Goal: Transaction & Acquisition: Purchase product/service

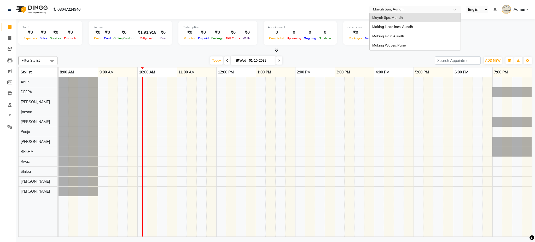
click at [389, 10] on input "text" at bounding box center [410, 9] width 76 height 5
click at [392, 36] on span "Making Hair, Aundh" at bounding box center [389, 36] width 32 height 4
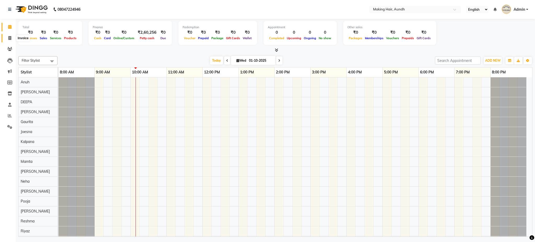
click at [10, 36] on icon at bounding box center [9, 38] width 3 height 4
select select "service"
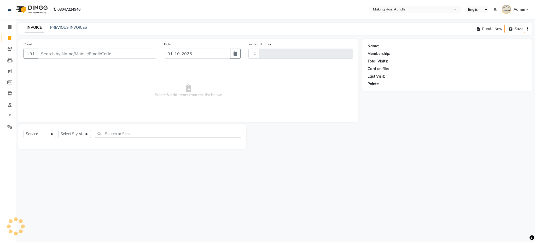
type input "0338"
select select "760"
click at [96, 54] on input "Client" at bounding box center [97, 54] width 119 height 10
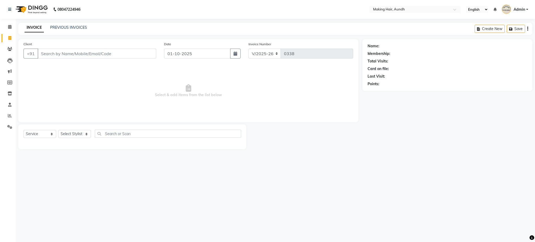
click at [96, 54] on input "Client" at bounding box center [97, 54] width 119 height 10
click at [90, 53] on input "Client" at bounding box center [97, 54] width 119 height 10
type input "s"
type input "9970456784"
click at [135, 56] on span "Add Client" at bounding box center [143, 53] width 21 height 5
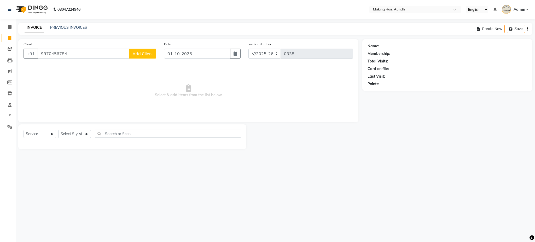
select select "22"
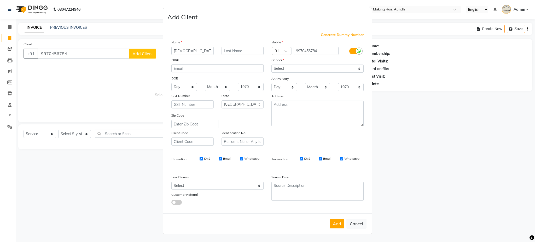
type input "shivani"
type input "agarwal"
click at [294, 67] on select "Select [DEMOGRAPHIC_DATA] [DEMOGRAPHIC_DATA] Other Prefer Not To Say" at bounding box center [318, 69] width 92 height 8
click at [272, 65] on select "Select [DEMOGRAPHIC_DATA] [DEMOGRAPHIC_DATA] Other Prefer Not To Say" at bounding box center [318, 69] width 92 height 8
click at [286, 71] on select "Select [DEMOGRAPHIC_DATA] [DEMOGRAPHIC_DATA] Other Prefer Not To Say" at bounding box center [318, 69] width 92 height 8
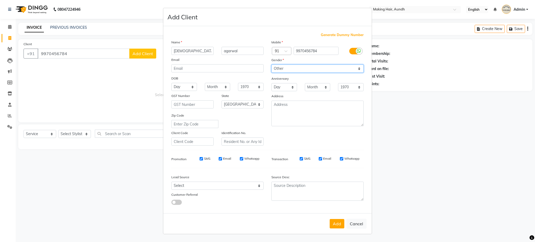
select select "female"
click at [272, 65] on select "Select Male Female Other Prefer Not To Say" at bounding box center [318, 69] width 92 height 8
click at [337, 225] on button "Add" at bounding box center [337, 223] width 15 height 9
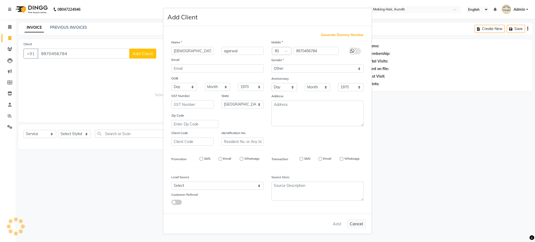
select select
select select "null"
select select
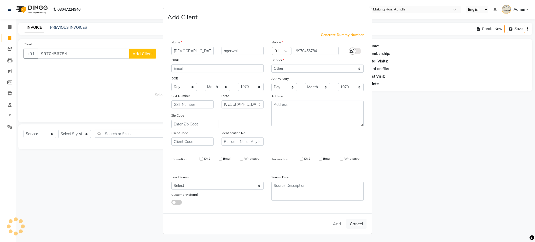
select select
checkbox input "false"
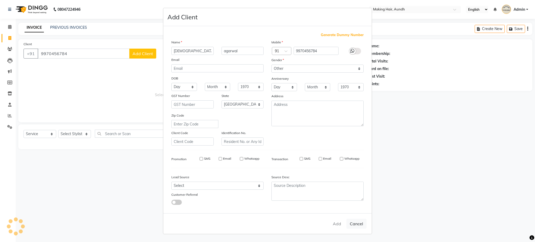
checkbox input "false"
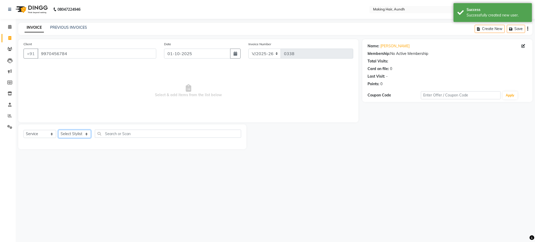
click at [77, 134] on select "Select Stylist Anuh Apurva DEEPA Farhat Gaurita Joesna Kalpana KARAN Mamta Megh…" at bounding box center [74, 134] width 33 height 8
select select "12405"
click at [58, 130] on select "Select Stylist Anuh Apurva DEEPA Farhat Gaurita Joesna Kalpana KARAN Mamta Megh…" at bounding box center [74, 134] width 33 height 8
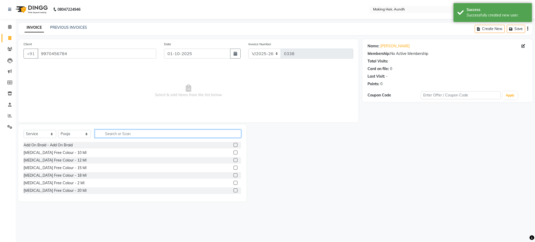
click at [107, 132] on input "text" at bounding box center [168, 134] width 146 height 8
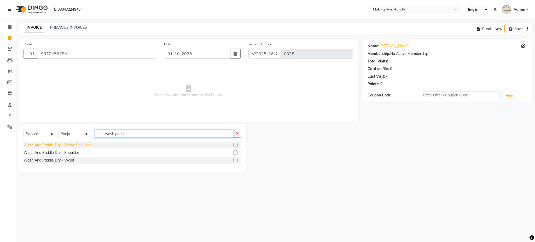
type input "wash padd"
click at [89, 144] on div "Wash And Paddle Dry - Below Shoulder" at bounding box center [57, 144] width 67 height 5
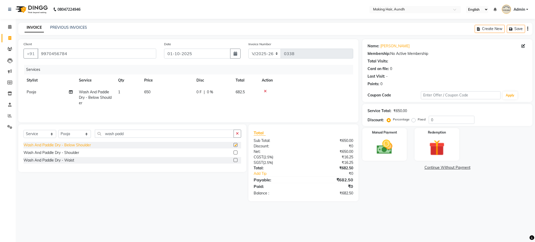
checkbox input "false"
click at [529, 29] on div "Create New Save" at bounding box center [504, 29] width 58 height 12
click at [528, 29] on icon "button" at bounding box center [528, 29] width 1 height 0
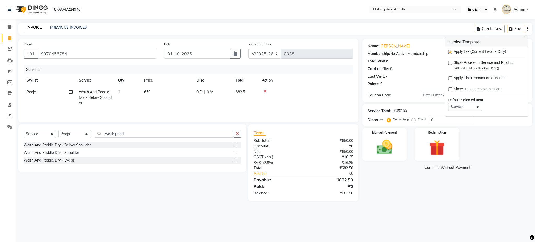
click at [450, 54] on label at bounding box center [450, 52] width 4 height 4
click at [450, 54] on input "checkbox" at bounding box center [449, 51] width 3 height 3
checkbox input "false"
click at [393, 150] on img at bounding box center [384, 147] width 27 height 19
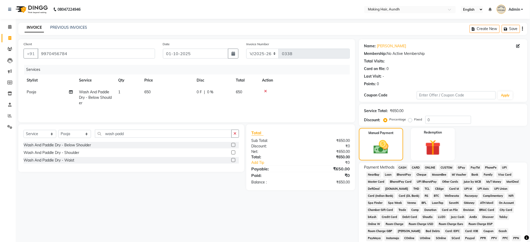
click at [402, 167] on span "CASH" at bounding box center [402, 168] width 11 height 6
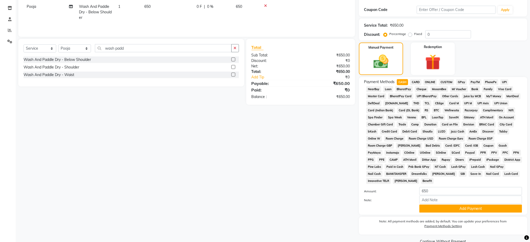
scroll to position [97, 0]
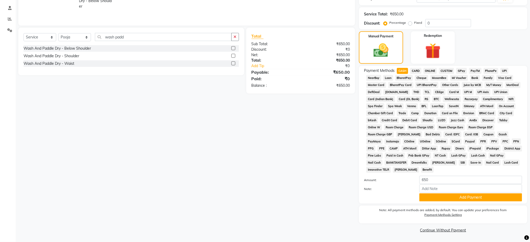
click at [126, 198] on div "Client +91 9970456784 Date 01-10-2025 Invoice Number V/2025 V/2025-26 0338 Serv…" at bounding box center [186, 88] width 345 height 292
click at [438, 181] on input "650" at bounding box center [470, 180] width 103 height 8
type input "6"
type input "500"
click at [318, 196] on div "Client +91 9970456784 Date 01-10-2025 Invoice Number V/2025 V/2025-26 0338 Serv…" at bounding box center [186, 88] width 345 height 292
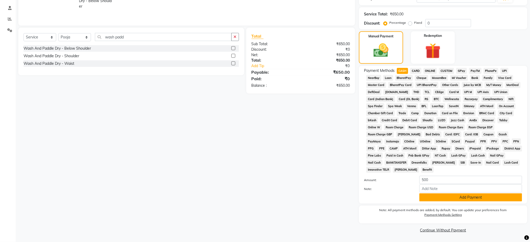
click at [424, 201] on button "Add Payment" at bounding box center [470, 197] width 103 height 8
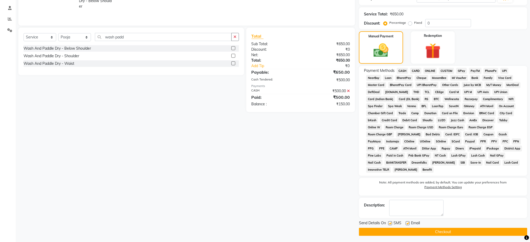
click at [503, 71] on span "UPI" at bounding box center [504, 71] width 8 height 6
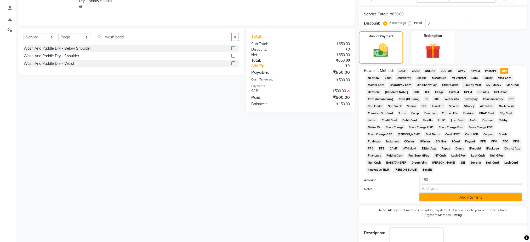
click at [450, 200] on button "Add Payment" at bounding box center [470, 197] width 103 height 8
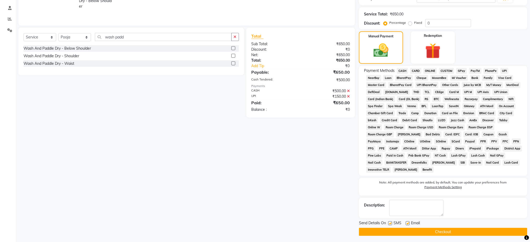
click at [437, 234] on button "Checkout" at bounding box center [443, 232] width 168 height 8
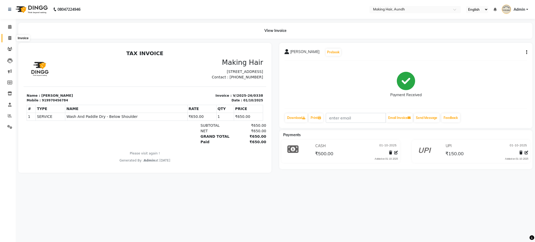
click at [11, 39] on icon at bounding box center [9, 38] width 3 height 4
select select "service"
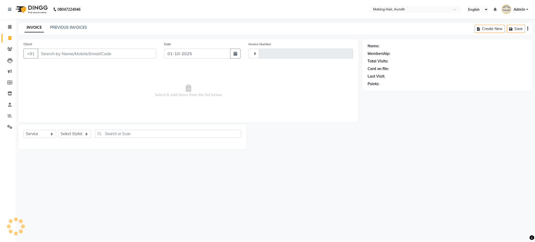
type input "0339"
select select "760"
click at [49, 50] on input "Client" at bounding box center [97, 54] width 119 height 10
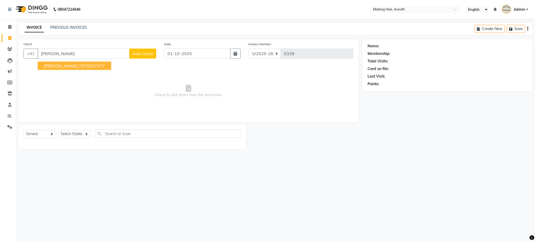
click at [71, 65] on span "PALLAVI KALGHATGI" at bounding box center [61, 65] width 34 height 5
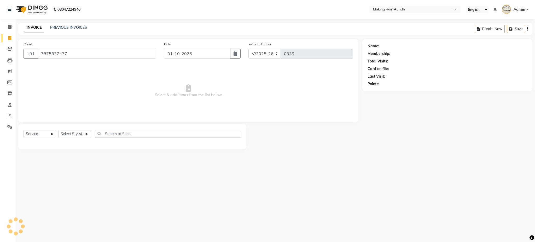
type input "7875837477"
click at [72, 136] on select "Select Stylist Anuh Apurva DEEPA Farhat Gaurita Joesna Kalpana KARAN Mamta Megh…" at bounding box center [74, 134] width 33 height 8
select select "12376"
click at [58, 130] on select "Select Stylist Anuh Apurva DEEPA Farhat Gaurita Joesna Kalpana KARAN Mamta Megh…" at bounding box center [74, 134] width 33 height 8
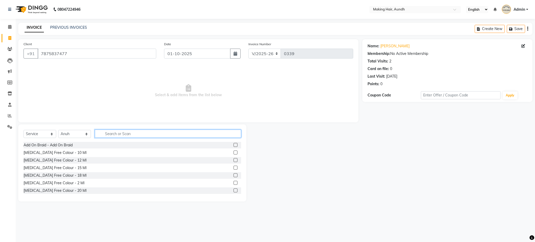
click at [111, 136] on input "text" at bounding box center [168, 134] width 146 height 8
click at [131, 134] on input "text" at bounding box center [168, 134] width 146 height 8
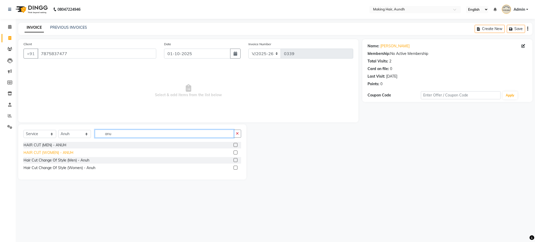
type input "anu"
click at [65, 152] on div "HAIR CUT (WOMEN) - ANUH" at bounding box center [49, 152] width 50 height 5
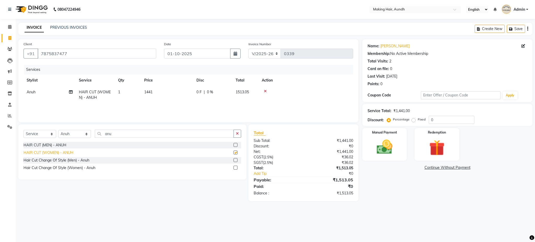
checkbox input "false"
click at [149, 88] on td "1441" at bounding box center [167, 94] width 52 height 17
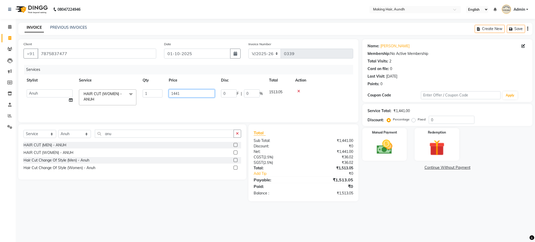
click at [189, 94] on input "1441" at bounding box center [192, 93] width 46 height 8
type input "1"
type input "1700"
click at [198, 103] on tr "Anuh Apurva DEEPA Farhat Gaurita Joesna Kalpana KARAN Mamta Meghna Neha NIVEDIT…" at bounding box center [189, 97] width 330 height 22
click at [530, 28] on div "Create New Save" at bounding box center [504, 29] width 58 height 12
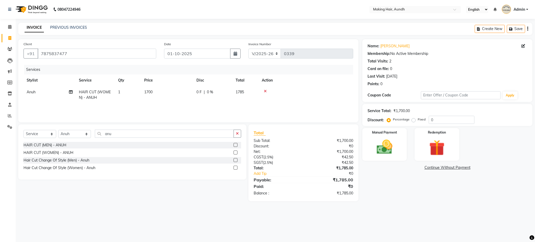
click at [527, 30] on div "Create New Save" at bounding box center [504, 29] width 58 height 12
click at [528, 29] on icon "button" at bounding box center [528, 29] width 1 height 0
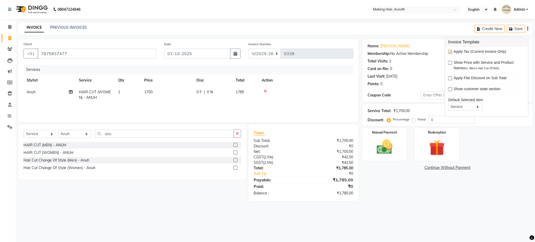
click at [453, 53] on div "Apply Tax (Current Invoice Only)" at bounding box center [486, 52] width 77 height 7
click at [451, 53] on label at bounding box center [450, 52] width 4 height 4
click at [451, 53] on input "checkbox" at bounding box center [449, 51] width 3 height 3
checkbox input "false"
click at [386, 150] on img at bounding box center [384, 147] width 27 height 19
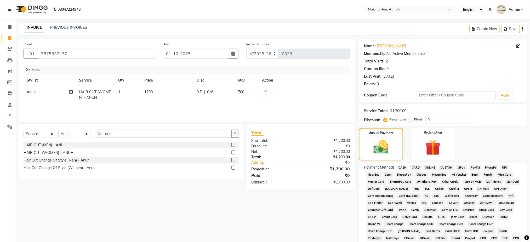
click at [503, 167] on span "UPI" at bounding box center [504, 168] width 8 height 6
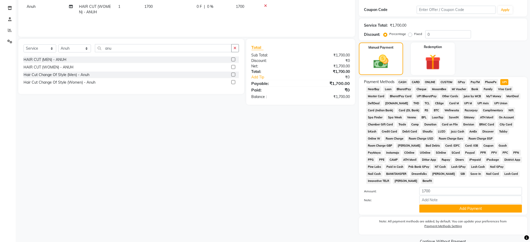
scroll to position [97, 0]
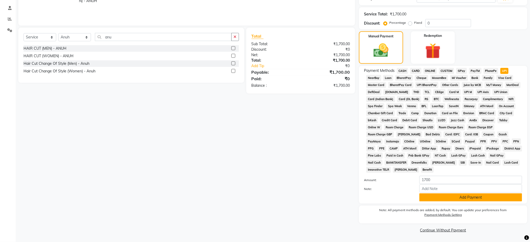
click at [505, 199] on button "Add Payment" at bounding box center [470, 197] width 103 height 8
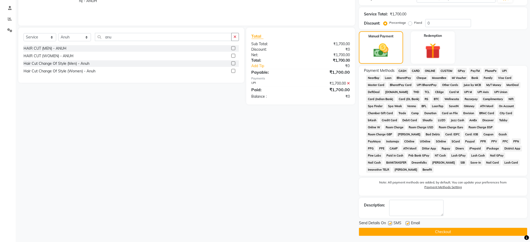
click at [468, 233] on button "Checkout" at bounding box center [443, 232] width 168 height 8
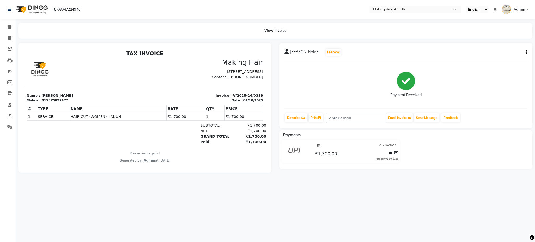
drag, startPoint x: 267, startPoint y: 202, endPoint x: 206, endPoint y: 216, distance: 62.6
click at [206, 216] on div "08047224946 Select Location × Making Hair, Aundh English ENGLISH Español العربي…" at bounding box center [267, 121] width 535 height 242
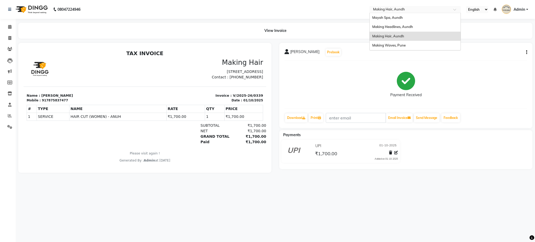
click at [391, 8] on input "text" at bounding box center [410, 9] width 76 height 5
click at [390, 17] on span "Mayah Spa, Aundh" at bounding box center [388, 17] width 31 height 4
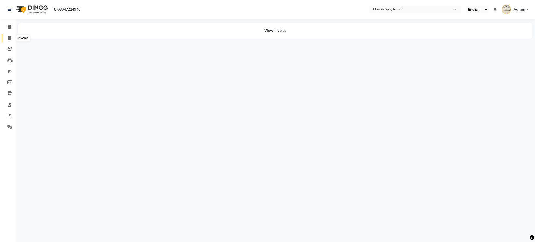
click at [11, 38] on span at bounding box center [9, 38] width 9 height 6
select select "service"
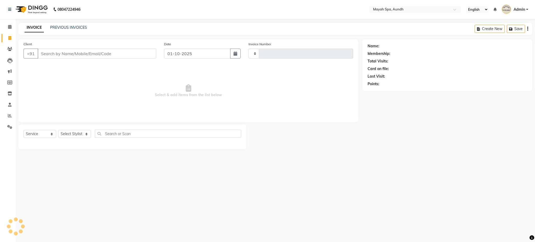
type input "0260"
select select "761"
click at [51, 54] on input "Client" at bounding box center [97, 54] width 119 height 10
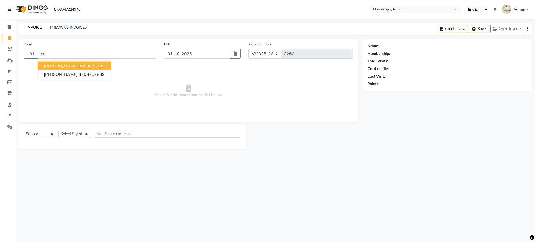
type input "s"
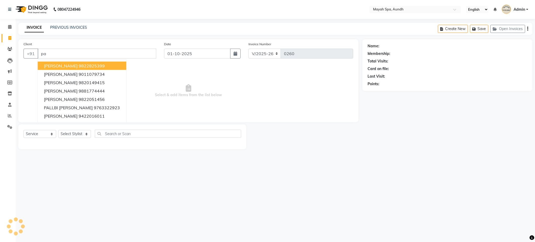
type input "p"
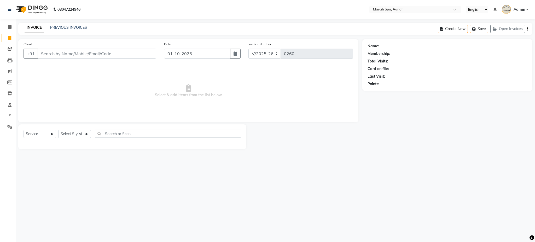
click at [81, 52] on input "Client" at bounding box center [97, 54] width 119 height 10
click at [67, 52] on input "Client" at bounding box center [97, 54] width 119 height 10
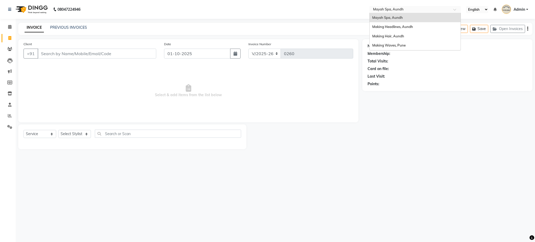
click at [376, 9] on input "text" at bounding box center [410, 9] width 76 height 5
click at [388, 38] on div "Making Hair, Aundh" at bounding box center [415, 36] width 91 height 9
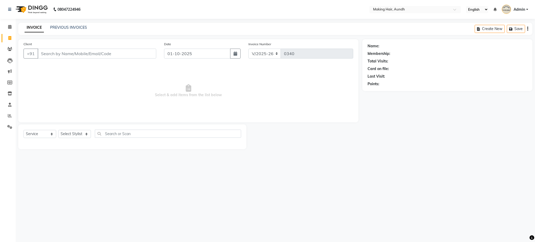
select select "760"
select select "service"
click at [81, 27] on link "PREVIOUS INVOICES" at bounding box center [68, 27] width 37 height 5
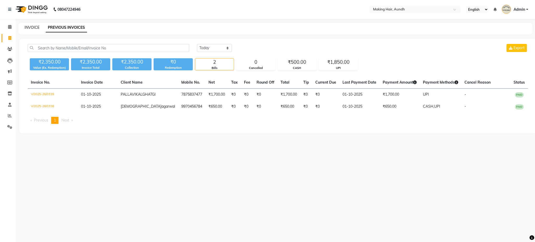
click at [35, 25] on link "INVOICE" at bounding box center [32, 27] width 15 height 5
select select "760"
select select "service"
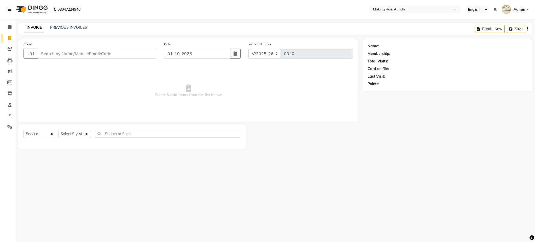
click at [107, 54] on input "Client" at bounding box center [97, 54] width 119 height 10
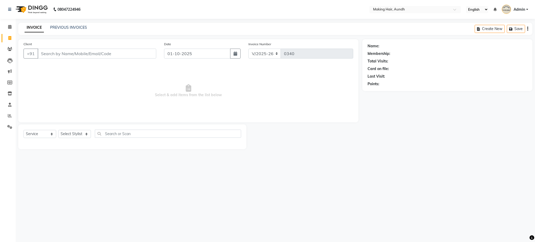
click at [107, 54] on input "Client" at bounding box center [97, 54] width 119 height 10
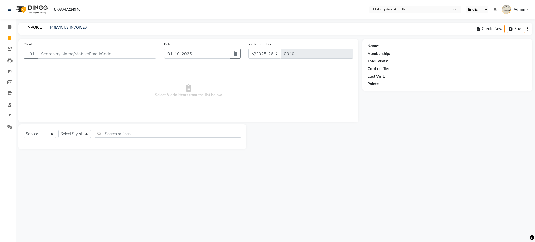
click at [107, 54] on input "Client" at bounding box center [97, 54] width 119 height 10
click at [59, 27] on link "PREVIOUS INVOICES" at bounding box center [68, 27] width 37 height 5
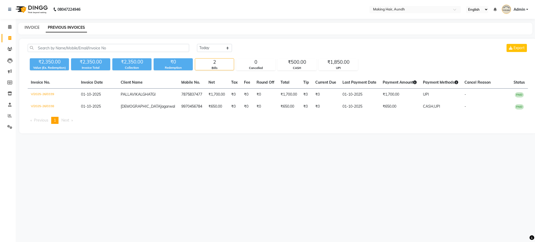
click at [31, 27] on link "INVOICE" at bounding box center [32, 27] width 15 height 5
select select "service"
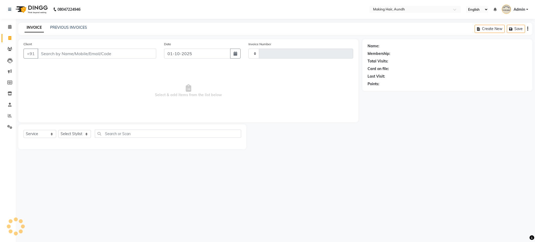
type input "0340"
select select "760"
click at [386, 5] on nav "08047224946 Select Location × Making Hair, Aundh English ENGLISH Español العربي…" at bounding box center [267, 9] width 535 height 19
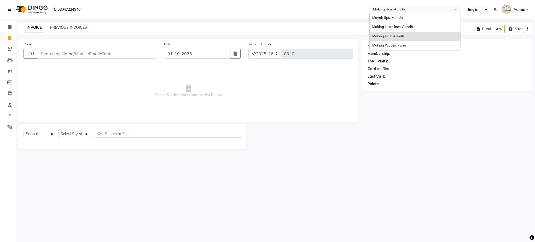
click at [383, 10] on input "text" at bounding box center [410, 9] width 76 height 5
click at [391, 18] on span "Mayah Spa, Aundh" at bounding box center [388, 17] width 31 height 4
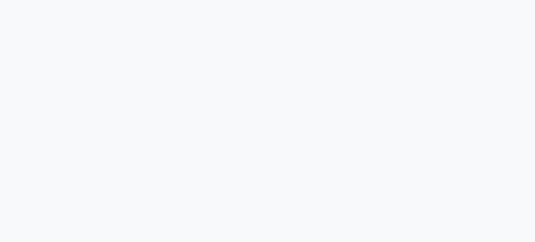
select select "761"
select select "service"
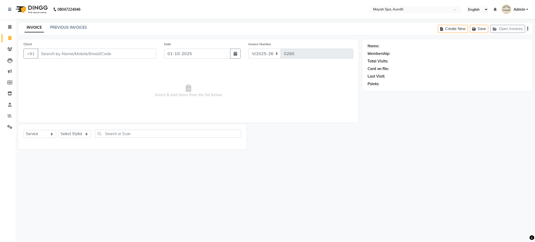
click at [98, 56] on input "Client" at bounding box center [97, 54] width 119 height 10
click at [78, 134] on select "Select Stylist Anuh DEEPA Farhat Joesna Joesna KARAN Pooja Pranav REKHA Riyaz S…" at bounding box center [74, 134] width 33 height 8
select select "12379"
click at [58, 130] on select "Select Stylist Anuh DEEPA Farhat Joesna Joesna KARAN Pooja Pranav REKHA Riyaz S…" at bounding box center [74, 134] width 33 height 8
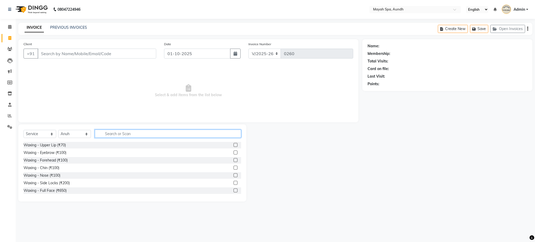
click at [123, 136] on input "text" at bounding box center [168, 134] width 146 height 8
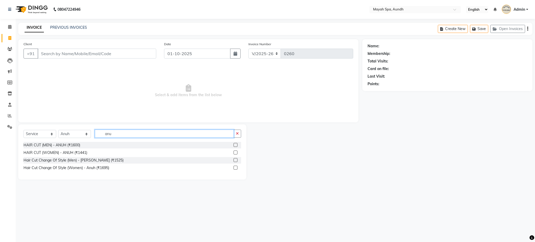
type input "anu"
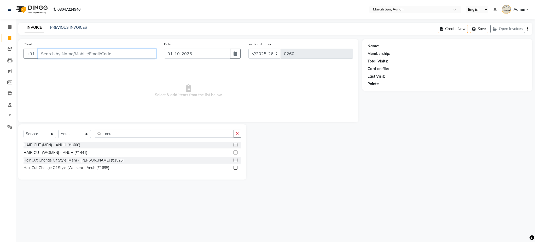
click at [99, 58] on input "Client" at bounding box center [97, 54] width 119 height 10
type input "j"
type input "9049002230"
click at [142, 55] on span "Add Client" at bounding box center [143, 53] width 21 height 5
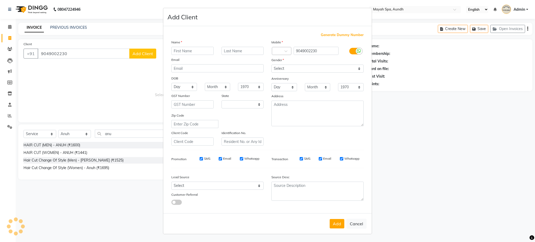
select select "22"
type input "jyoti"
type input "gulati"
click at [282, 67] on select "Select Male Female Other Prefer Not To Say" at bounding box center [318, 69] width 92 height 8
select select "female"
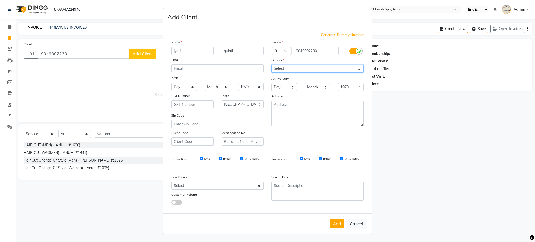
click at [272, 65] on select "Select Male Female Other Prefer Not To Say" at bounding box center [318, 69] width 92 height 8
click at [334, 225] on button "Add" at bounding box center [337, 223] width 15 height 9
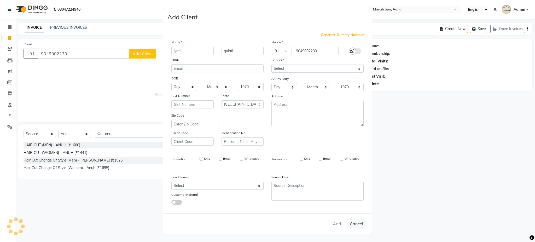
select select
select select "null"
select select
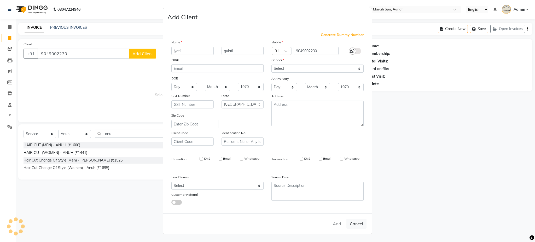
select select
checkbox input "false"
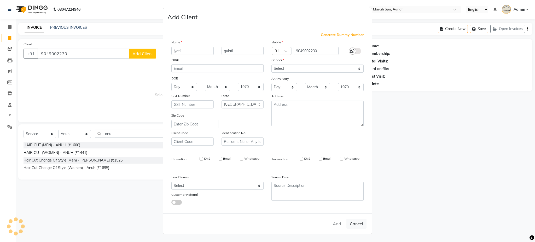
checkbox input "false"
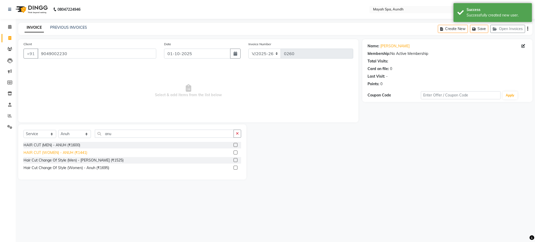
click at [80, 153] on div "HAIR CUT (WOMEN) - ANUH (₹1441)" at bounding box center [56, 152] width 64 height 5
checkbox input "false"
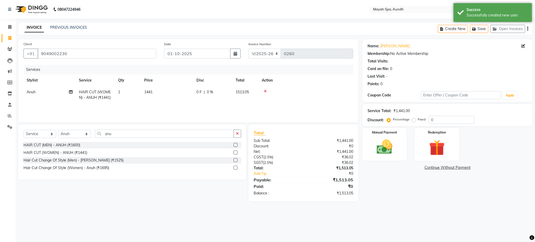
click at [153, 82] on th "Price" at bounding box center [167, 81] width 52 height 12
click at [151, 93] on span "1441" at bounding box center [148, 92] width 8 height 5
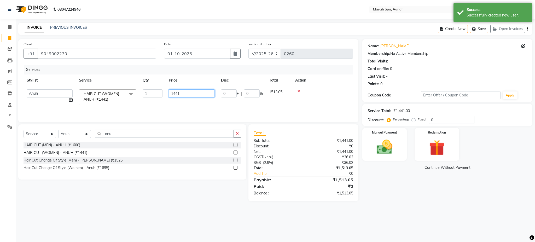
click at [194, 95] on input "1441" at bounding box center [192, 93] width 46 height 8
type input "1"
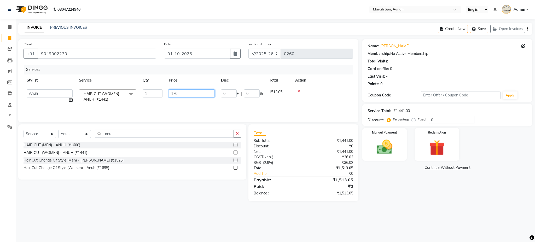
type input "1700"
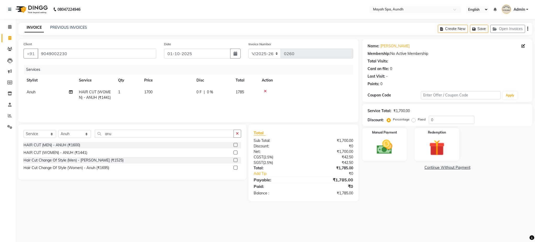
click at [224, 107] on div "Services Stylist Service Qty Price Disc Total Action Anuh HAIR CUT (WOMEN) - AN…" at bounding box center [189, 91] width 330 height 52
click at [528, 29] on icon "button" at bounding box center [528, 29] width 1 height 0
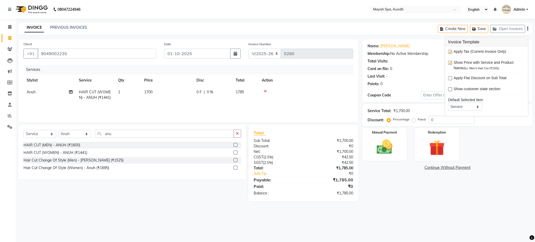
click at [451, 52] on label at bounding box center [450, 52] width 4 height 4
click at [451, 52] on input "checkbox" at bounding box center [449, 51] width 3 height 3
checkbox input "false"
click at [393, 151] on img at bounding box center [384, 147] width 27 height 19
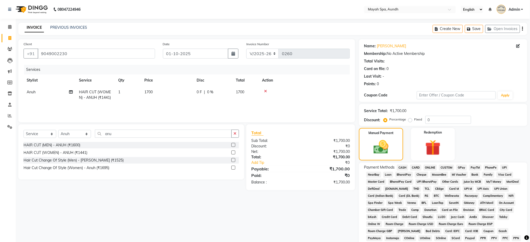
click at [506, 166] on span "UPI" at bounding box center [504, 168] width 8 height 6
click at [529, 196] on div "Name: Jyoti Gulati Membership: No Active Membership Total Visits: Card on file:…" at bounding box center [445, 185] width 172 height 292
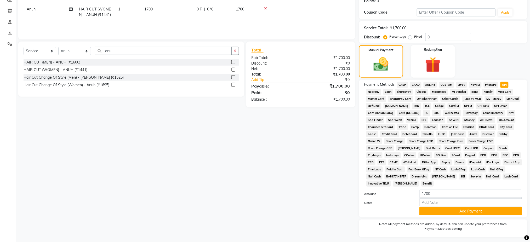
scroll to position [97, 0]
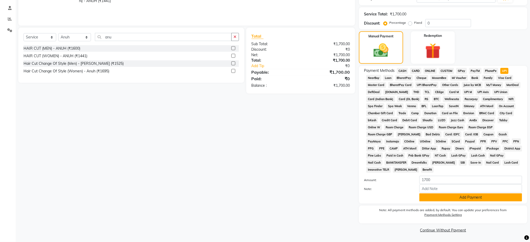
click at [473, 197] on button "Add Payment" at bounding box center [470, 197] width 103 height 8
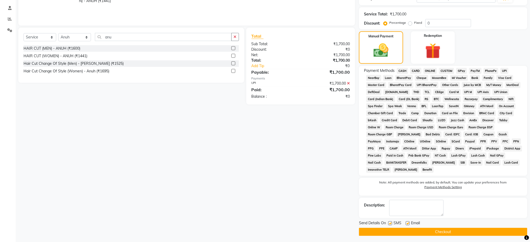
click at [433, 229] on button "Checkout" at bounding box center [443, 232] width 168 height 8
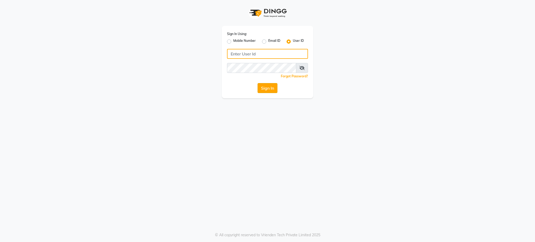
type input "headlines"
click at [266, 89] on button "Sign In" at bounding box center [268, 88] width 20 height 10
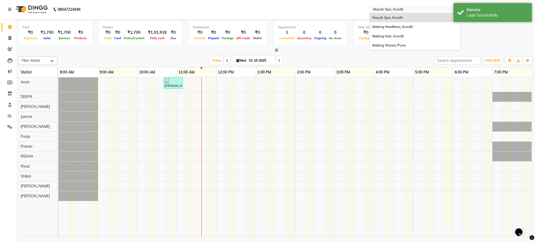
click at [393, 10] on input "text" at bounding box center [410, 9] width 76 height 5
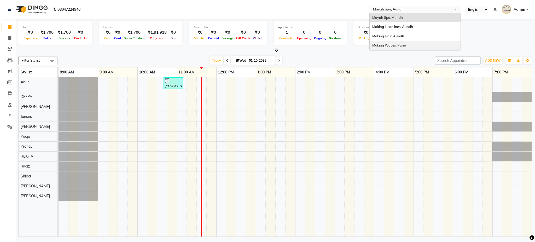
click at [402, 45] on span "Making Waves, Pune" at bounding box center [389, 45] width 33 height 4
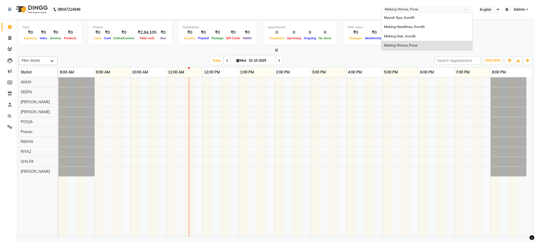
click at [401, 11] on input "text" at bounding box center [422, 9] width 76 height 5
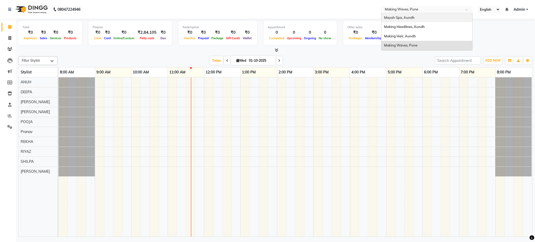
click at [392, 17] on span "Mayah Spa, Aundh" at bounding box center [399, 17] width 31 height 4
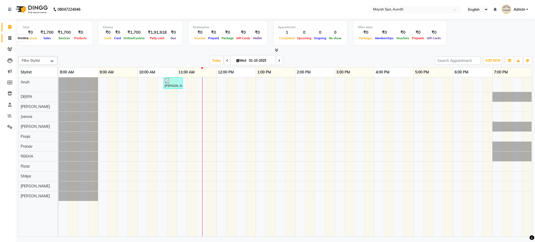
click at [10, 38] on icon at bounding box center [9, 38] width 3 height 4
select select "service"
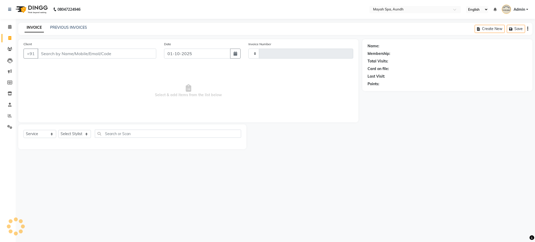
type input "0261"
select select "761"
click at [111, 58] on input "Client" at bounding box center [97, 54] width 119 height 10
click at [116, 56] on input "Client" at bounding box center [97, 54] width 119 height 10
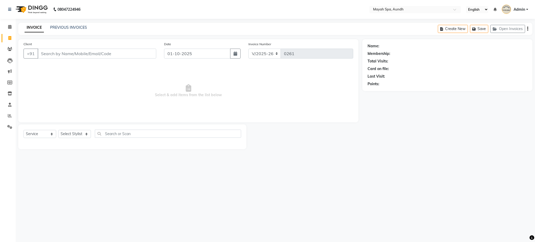
click at [116, 56] on input "Client" at bounding box center [97, 54] width 119 height 10
click at [109, 54] on input "Client" at bounding box center [97, 54] width 119 height 10
click at [77, 132] on select "Select Stylist Anuh [PERSON_NAME] Joesna [PERSON_NAME] [PERSON_NAME] [PERSON_NA…" at bounding box center [74, 134] width 33 height 8
click at [58, 130] on select "Select Stylist Anuh [PERSON_NAME] Joesna [PERSON_NAME] [PERSON_NAME] [PERSON_NA…" at bounding box center [74, 134] width 33 height 8
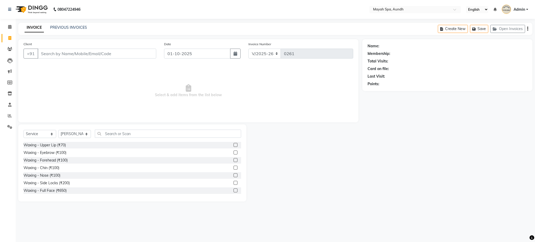
click at [71, 42] on div "Client +91" at bounding box center [90, 51] width 141 height 21
click at [121, 135] on input "text" at bounding box center [168, 134] width 146 height 8
click at [125, 133] on input "text" at bounding box center [168, 134] width 146 height 8
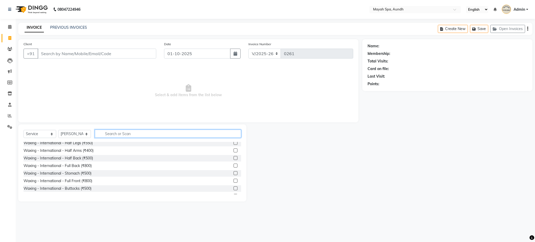
scroll to position [327, 0]
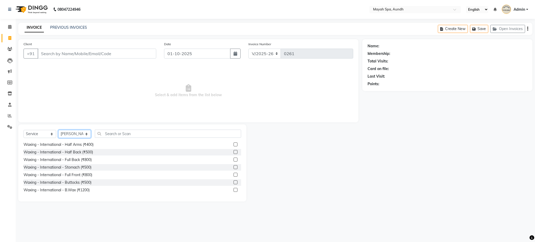
click at [71, 134] on select "Select Stylist Anuh DEEPA Farhat Joesna Joesna KARAN Pooja Pranav REKHA Riyaz S…" at bounding box center [74, 134] width 33 height 8
select select "22789"
click at [58, 130] on select "Select Stylist Anuh DEEPA Farhat Joesna Joesna KARAN Pooja Pranav REKHA Riyaz S…" at bounding box center [74, 134] width 33 height 8
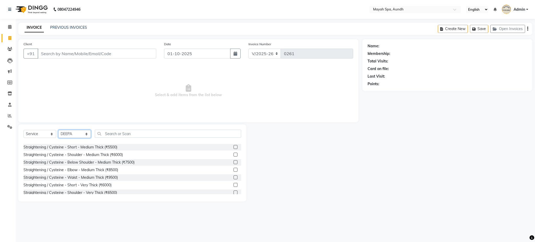
scroll to position [1233, 0]
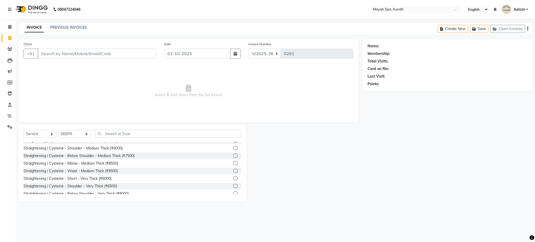
drag, startPoint x: 113, startPoint y: 173, endPoint x: 277, endPoint y: 147, distance: 165.6
click at [277, 147] on div at bounding box center [305, 162] width 116 height 77
click at [78, 134] on select "Select Stylist Anuh DEEPA Farhat Joesna Joesna KARAN Pooja Pranav REKHA Riyaz S…" at bounding box center [74, 134] width 33 height 8
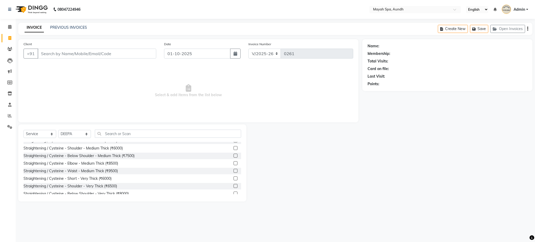
click at [129, 125] on div "Select Service Product Membership Package Voucher Prepaid Gift Card Select Styl…" at bounding box center [132, 162] width 228 height 77
click at [73, 26] on link "PREVIOUS INVOICES" at bounding box center [68, 27] width 37 height 5
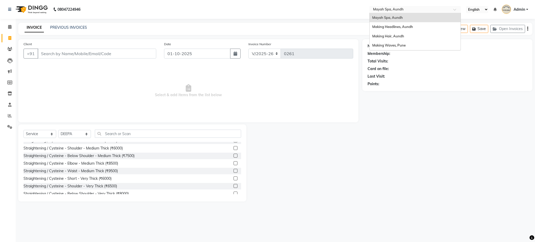
click at [399, 10] on input "text" at bounding box center [410, 9] width 76 height 5
click at [391, 35] on span "Making Hair, Aundh" at bounding box center [389, 36] width 32 height 4
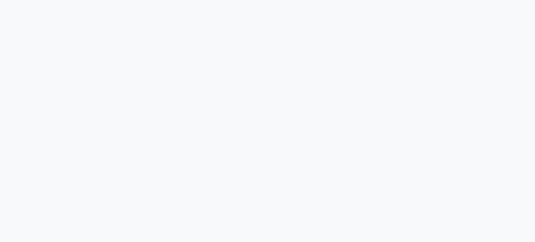
select select "760"
select select "service"
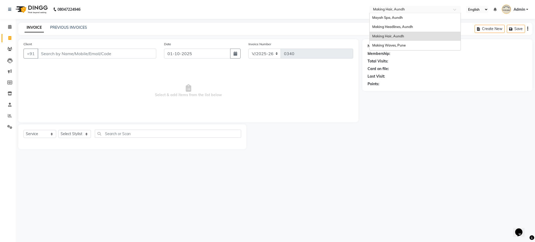
click at [397, 11] on input "text" at bounding box center [410, 9] width 76 height 5
click at [395, 45] on span "Making Waves, Pune" at bounding box center [389, 45] width 33 height 4
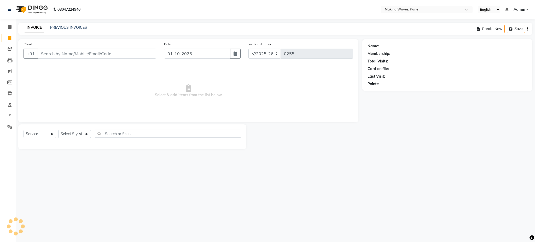
select select "7311"
select select "service"
click at [115, 53] on input "Client" at bounding box center [97, 54] width 119 height 10
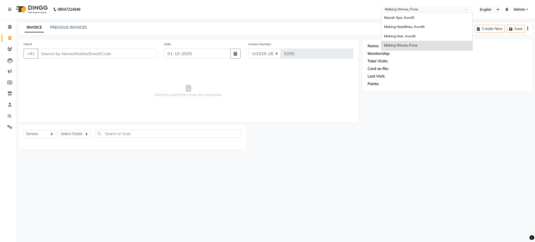
click at [410, 9] on input "text" at bounding box center [422, 9] width 76 height 5
click at [402, 18] on span "Mayah Spa, Aundh" at bounding box center [399, 17] width 31 height 4
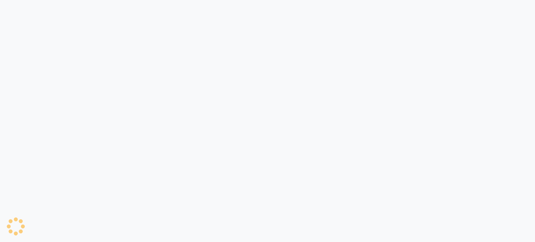
select select "761"
select select "service"
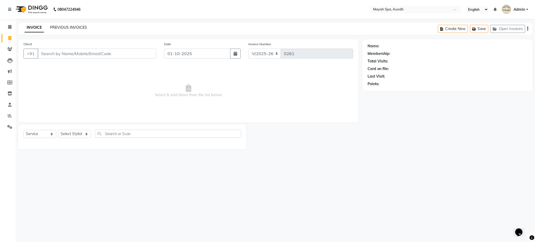
click at [72, 27] on link "PREVIOUS INVOICES" at bounding box center [68, 27] width 37 height 5
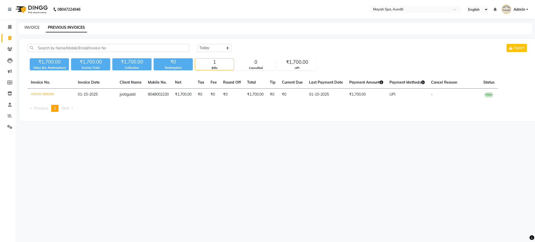
click at [26, 26] on link "INVOICE" at bounding box center [32, 27] width 15 height 5
select select "761"
select select "service"
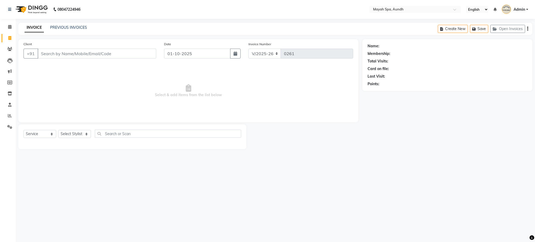
click at [107, 55] on input "Client" at bounding box center [97, 54] width 119 height 10
type input "l"
type input "k"
type input "9970343366"
click at [134, 56] on span "Add Client" at bounding box center [143, 53] width 21 height 5
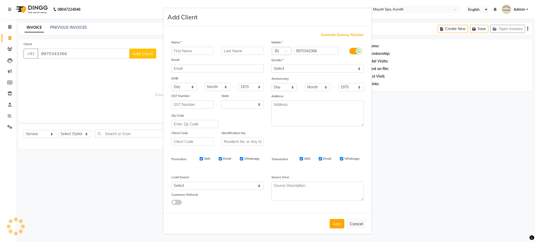
select select "22"
type input "kaivalya"
type input "kuber"
click at [287, 66] on select "Select Male Female Other Prefer Not To Say" at bounding box center [318, 69] width 92 height 8
select select "male"
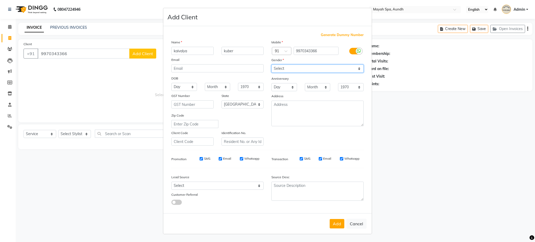
click at [272, 65] on select "Select Male Female Other Prefer Not To Say" at bounding box center [318, 69] width 92 height 8
click at [335, 228] on button "Add" at bounding box center [337, 223] width 15 height 9
select select
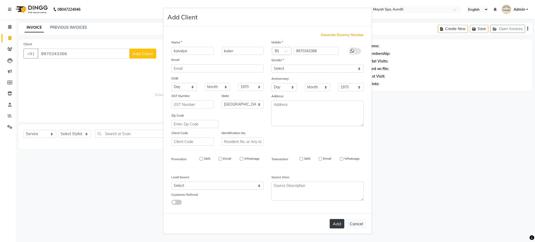
select select "null"
select select
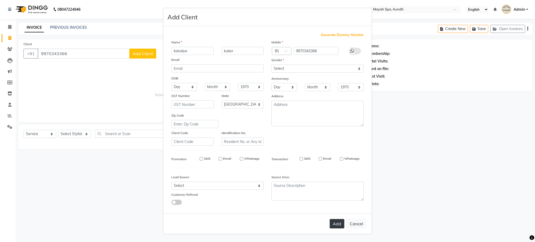
checkbox input "false"
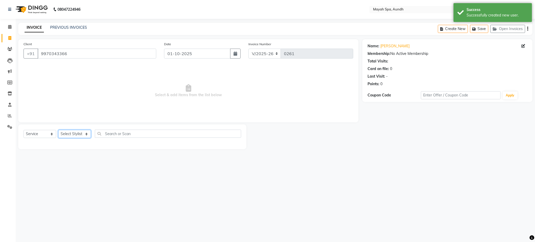
click at [82, 134] on select "Select Stylist Anuh [PERSON_NAME] Joesna [PERSON_NAME] [PERSON_NAME] [PERSON_NA…" at bounding box center [74, 134] width 33 height 8
click at [58, 130] on select "Select Stylist Anuh [PERSON_NAME] Joesna [PERSON_NAME] [PERSON_NAME] [PERSON_NA…" at bounding box center [74, 134] width 33 height 8
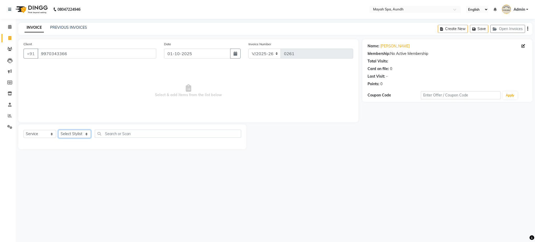
click at [73, 136] on select "Select Stylist Anuh [PERSON_NAME] Joesna [PERSON_NAME] [PERSON_NAME] [PERSON_NA…" at bounding box center [74, 134] width 33 height 8
select select "12379"
click at [58, 130] on select "Select Stylist Anuh [PERSON_NAME] Joesna [PERSON_NAME] [PERSON_NAME] [PERSON_NA…" at bounding box center [74, 134] width 33 height 8
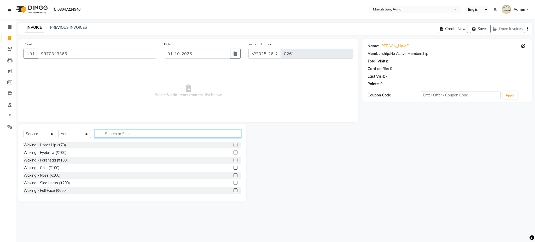
click at [118, 137] on input "text" at bounding box center [168, 134] width 146 height 8
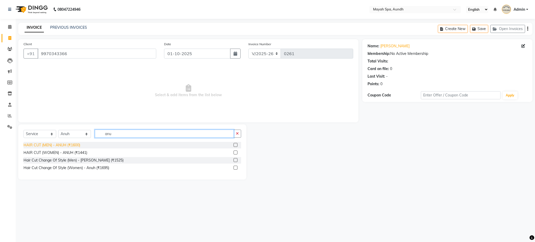
type input "anu"
click at [65, 145] on div "HAIR CUT (MEN) - ANUH (₹1600)" at bounding box center [52, 144] width 57 height 5
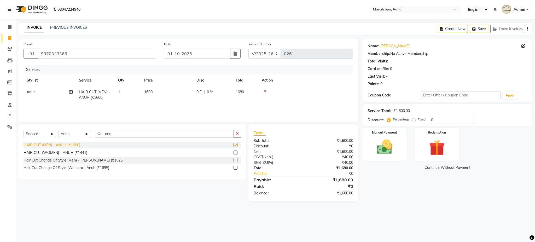
checkbox input "false"
click at [529, 30] on div "Create New Save Open Invoices" at bounding box center [485, 29] width 95 height 12
click at [529, 28] on div "Create New Save Open Invoices" at bounding box center [485, 29] width 95 height 12
click at [528, 29] on icon "button" at bounding box center [528, 29] width 1 height 0
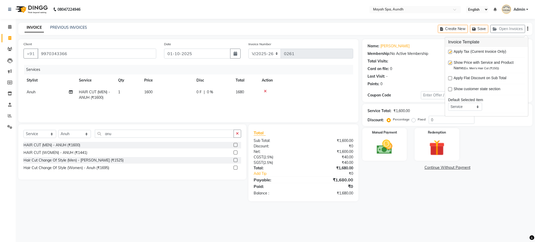
click at [449, 52] on label at bounding box center [450, 52] width 4 height 4
click at [449, 52] on input "checkbox" at bounding box center [449, 51] width 3 height 3
checkbox input "false"
click at [394, 143] on img at bounding box center [384, 147] width 27 height 19
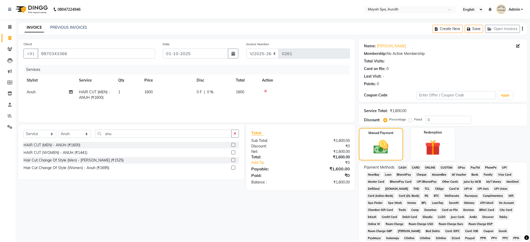
click at [506, 167] on span "UPI" at bounding box center [504, 168] width 8 height 6
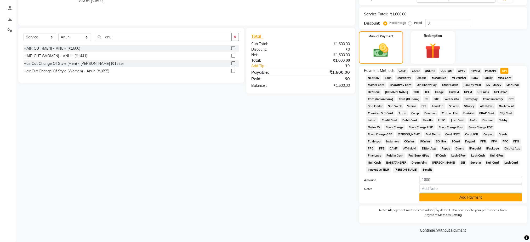
click at [483, 199] on button "Add Payment" at bounding box center [470, 197] width 103 height 8
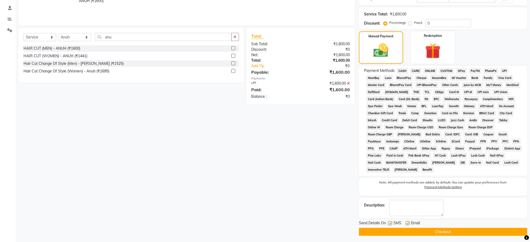
click at [448, 230] on button "Checkout" at bounding box center [443, 232] width 168 height 8
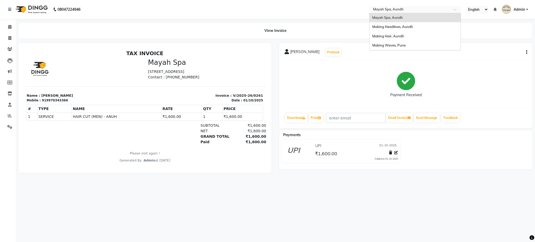
click at [387, 11] on input "text" at bounding box center [410, 9] width 76 height 5
click at [386, 45] on span "Making Waves, Pune" at bounding box center [389, 45] width 33 height 4
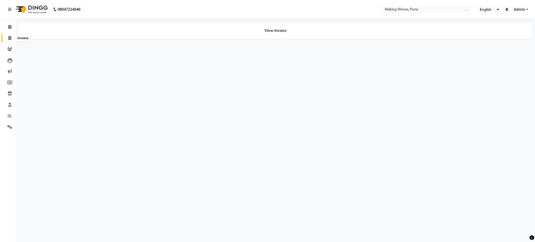
click at [9, 39] on icon at bounding box center [9, 38] width 3 height 4
select select "service"
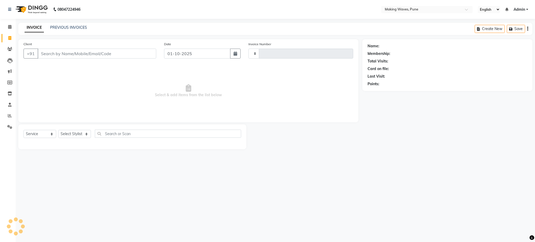
type input "0255"
select select "7311"
click at [85, 56] on input "Client" at bounding box center [97, 54] width 119 height 10
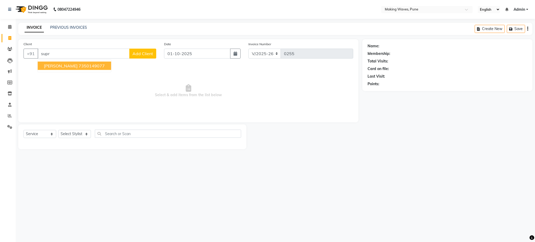
click at [79, 66] on ngb-highlight "7350149077" at bounding box center [92, 65] width 26 height 5
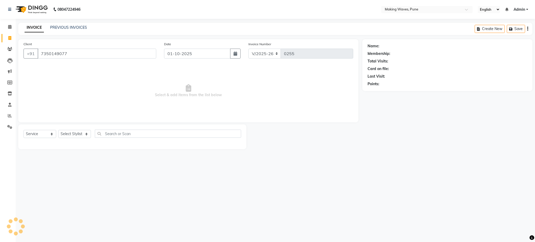
type input "7350149077"
click at [68, 134] on select "Select Stylist ANUH DEEPA FARHAT KARAN POOJA Pranav REKHA RIYAZ SHILPA SNEHAL" at bounding box center [74, 134] width 33 height 8
select select "62744"
click at [58, 130] on select "Select Stylist ANUH DEEPA FARHAT KARAN POOJA Pranav REKHA RIYAZ SHILPA SNEHAL" at bounding box center [74, 134] width 33 height 8
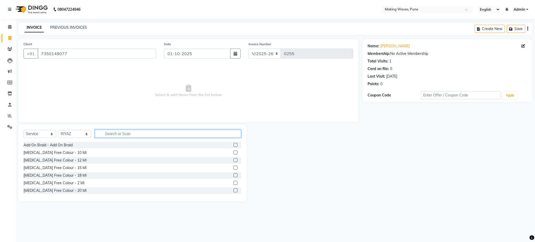
click at [143, 133] on input "text" at bounding box center [168, 134] width 146 height 8
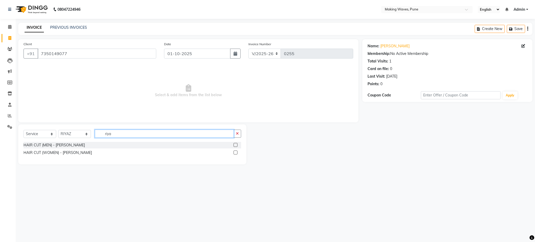
type input "riya"
click at [81, 145] on div "HAIR CUT (MEN) - RIYAZ" at bounding box center [133, 145] width 218 height 7
click at [55, 146] on div "HAIR CUT (MEN) - RIYAZ" at bounding box center [54, 144] width 61 height 5
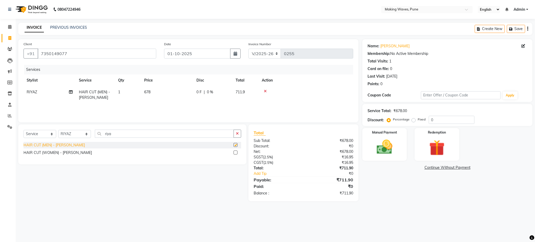
checkbox input "false"
click at [150, 89] on td "678" at bounding box center [167, 94] width 52 height 17
select select "62744"
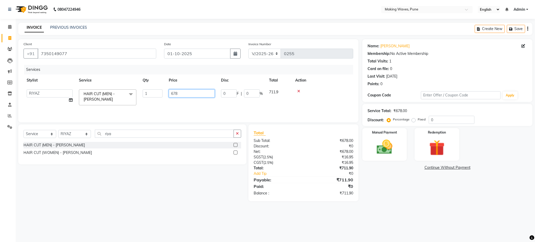
click at [197, 94] on input "678" at bounding box center [192, 93] width 46 height 8
type input "6"
type input "800"
click at [219, 101] on td "0 F | 0 %" at bounding box center [242, 97] width 48 height 22
select select "62744"
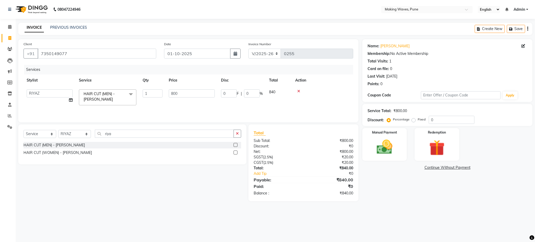
click at [528, 29] on icon "button" at bounding box center [528, 29] width 1 height 0
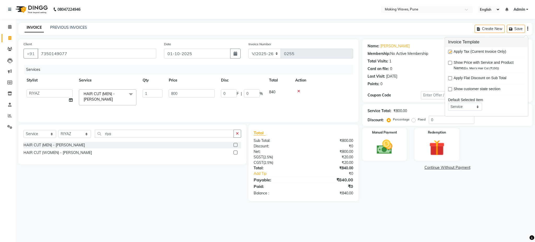
click at [448, 54] on div at bounding box center [449, 52] width 3 height 5
click at [449, 52] on label at bounding box center [450, 52] width 4 height 4
click at [449, 52] on input "checkbox" at bounding box center [449, 51] width 3 height 3
checkbox input "false"
click at [387, 142] on img at bounding box center [384, 147] width 27 height 19
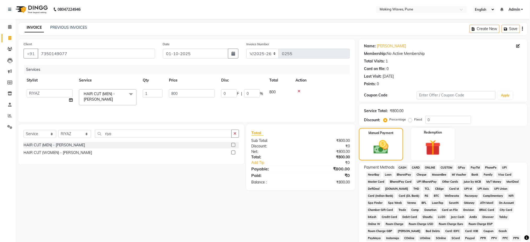
click at [403, 167] on span "CASH" at bounding box center [402, 168] width 11 height 6
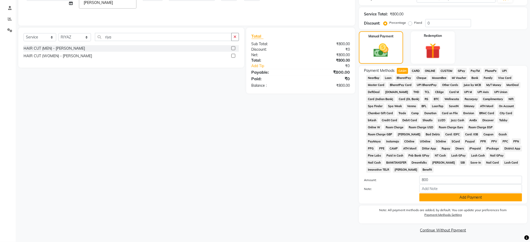
click at [501, 199] on button "Add Payment" at bounding box center [470, 197] width 103 height 8
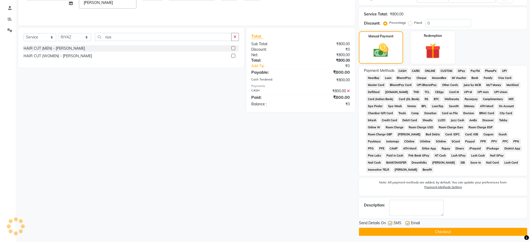
click at [487, 228] on button "Checkout" at bounding box center [443, 232] width 168 height 8
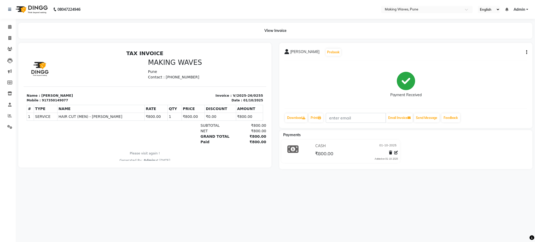
click at [124, 16] on nav "08047224946 Select Location × Making Waves, Pune English ENGLISH Español العربي…" at bounding box center [267, 9] width 535 height 19
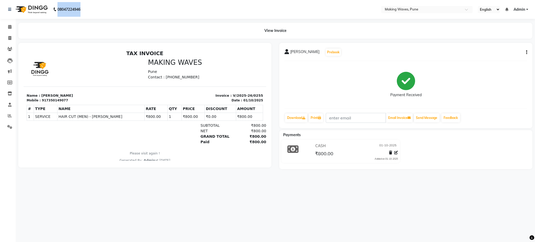
click at [124, 16] on nav "08047224946 Select Location × Making Waves, Pune English ENGLISH Español العربي…" at bounding box center [267, 9] width 535 height 19
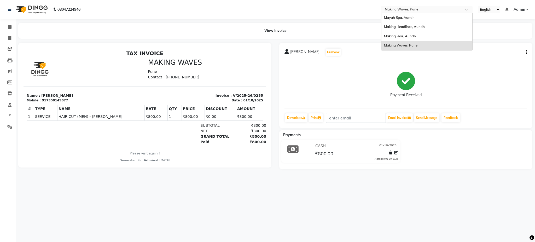
click at [407, 8] on input "text" at bounding box center [422, 9] width 76 height 5
click at [408, 18] on span "Mayah Spa, Aundh" at bounding box center [399, 17] width 31 height 4
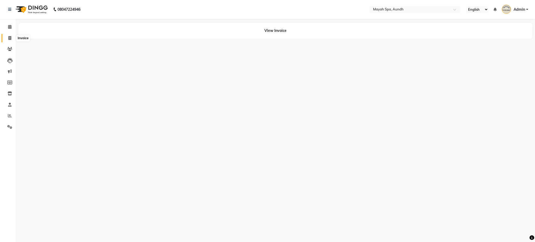
click at [10, 36] on icon at bounding box center [9, 38] width 3 height 4
select select "service"
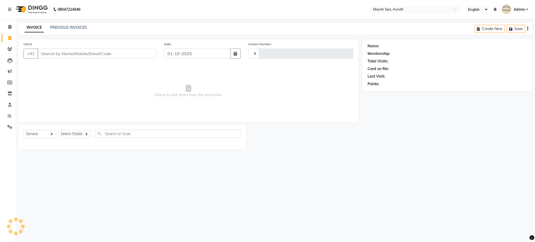
type input "0262"
select select "761"
click at [69, 58] on input "Client" at bounding box center [97, 54] width 119 height 10
click at [58, 55] on input "Client" at bounding box center [97, 54] width 119 height 10
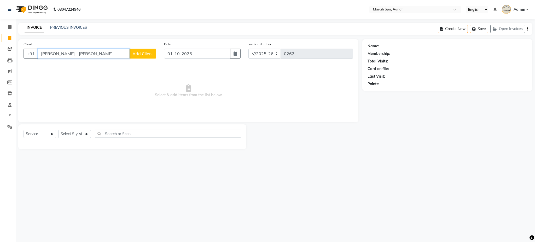
click at [72, 58] on input "[PERSON_NAME] [PERSON_NAME]" at bounding box center [84, 54] width 92 height 10
type input "r"
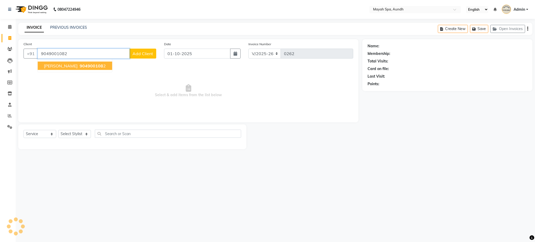
type input "9049001082"
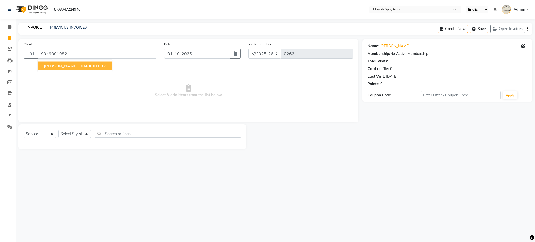
click at [66, 65] on span "[PERSON_NAME]" at bounding box center [61, 65] width 34 height 5
click at [74, 137] on select "Select Stylist Anuh [PERSON_NAME] Joesna [PERSON_NAME] [PERSON_NAME] [PERSON_NA…" at bounding box center [74, 134] width 33 height 8
select select "12379"
click at [58, 130] on select "Select Stylist Anuh [PERSON_NAME] Joesna [PERSON_NAME] [PERSON_NAME] [PERSON_NA…" at bounding box center [74, 134] width 33 height 8
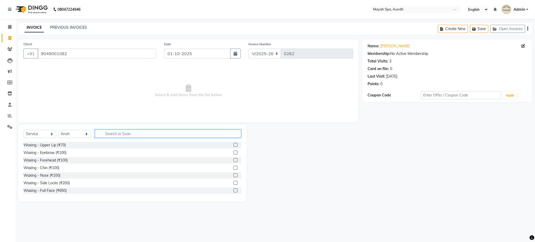
click at [136, 136] on input "text" at bounding box center [168, 134] width 146 height 8
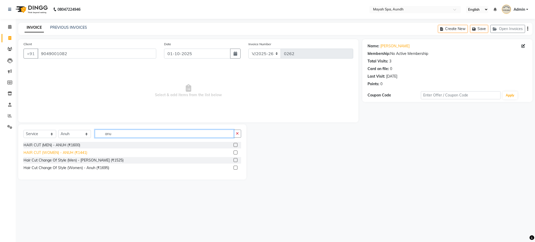
type input "anu"
click at [77, 152] on div "HAIR CUT (WOMEN) - ANUH (₹1441)" at bounding box center [56, 152] width 64 height 5
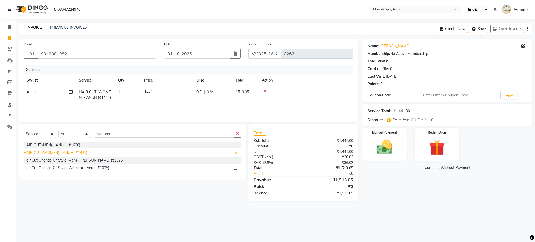
checkbox input "false"
click at [151, 93] on span "1441" at bounding box center [148, 92] width 8 height 5
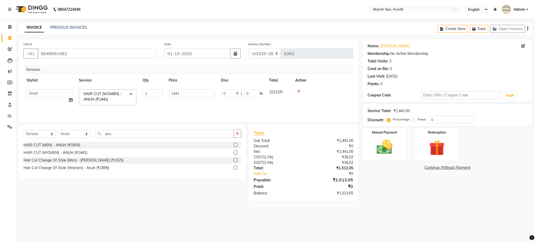
click at [193, 89] on td "1441" at bounding box center [192, 97] width 52 height 22
click at [191, 93] on input "1441" at bounding box center [192, 93] width 46 height 8
type input "1"
type input "1700"
click at [179, 106] on div "Services Stylist Service Qty Price Disc Total Action Anuh HAIR CUT (WOMEN) - AN…" at bounding box center [189, 91] width 330 height 52
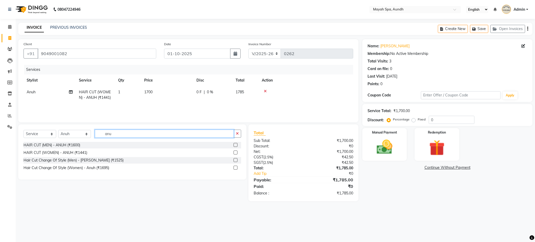
click at [133, 132] on input "anu" at bounding box center [164, 134] width 139 height 8
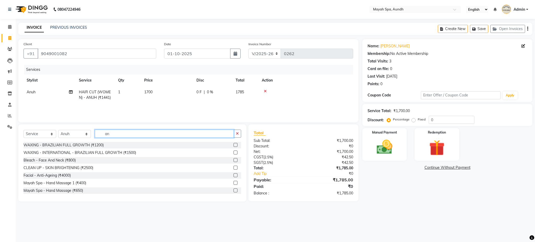
type input "a"
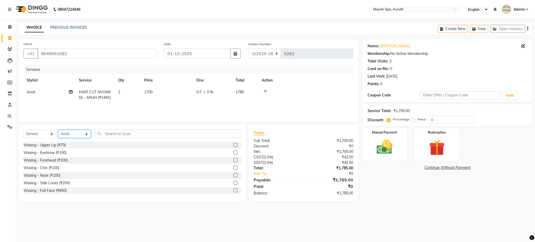
click at [75, 133] on select "Select Stylist Anuh [PERSON_NAME] Joesna [PERSON_NAME] [PERSON_NAME] [PERSON_NA…" at bounding box center [74, 134] width 33 height 8
select select "12385"
click at [58, 130] on select "Select Stylist Anuh [PERSON_NAME] Joesna [PERSON_NAME] [PERSON_NAME] [PERSON_NA…" at bounding box center [74, 134] width 33 height 8
click at [123, 135] on input "text" at bounding box center [168, 134] width 146 height 8
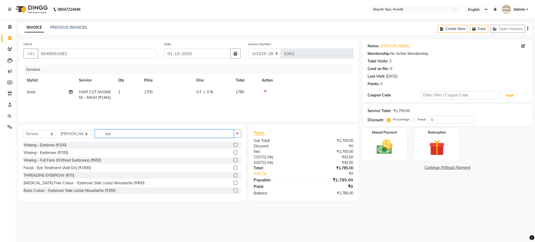
type input "eye"
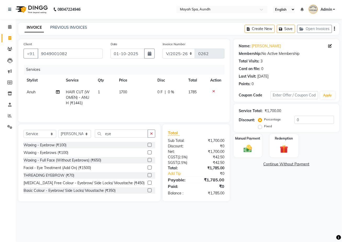
click at [107, 209] on main "INVOICE PREVIOUS INVOICES Create New Save Open Invoices Client [PHONE_NUMBER] D…" at bounding box center [179, 116] width 326 height 187
click at [168, 229] on div "08047224946 Select Location × Mayah Spa, Aundh English ENGLISH Español العربية …" at bounding box center [171, 121] width 342 height 242
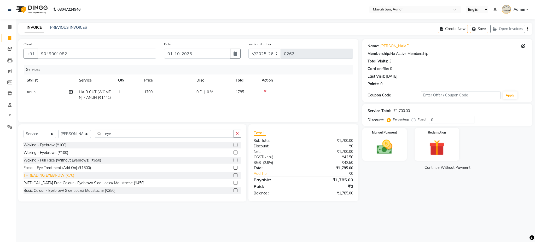
click at [66, 174] on div "THREADING EYEBROW (₹70)" at bounding box center [49, 175] width 51 height 5
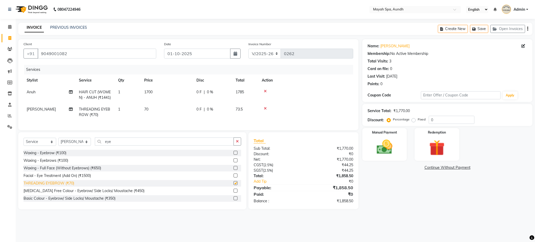
checkbox input "false"
click at [123, 146] on input "eye" at bounding box center [164, 142] width 139 height 8
type input "e"
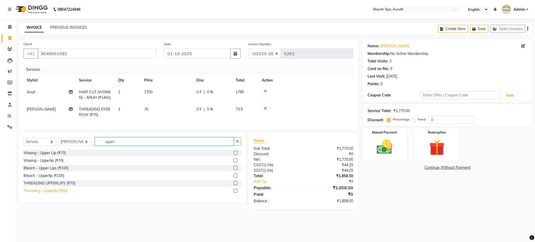
type input "upper"
click at [64, 194] on div "Threading - Upperlip (₹50)" at bounding box center [46, 190] width 44 height 5
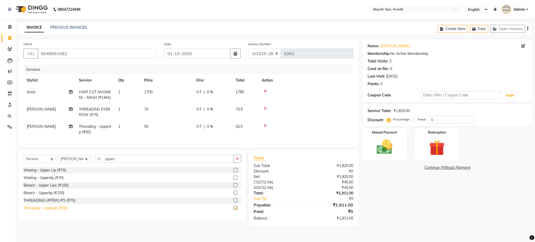
checkbox input "false"
click at [79, 163] on select "Select Stylist Anuh DEEPA Farhat Joesna Joesna KARAN Pooja Pranav REKHA Riyaz S…" at bounding box center [74, 159] width 33 height 8
select select "22789"
click at [58, 161] on select "Select Stylist Anuh DEEPA Farhat Joesna Joesna KARAN Pooja Pranav REKHA Riyaz S…" at bounding box center [74, 159] width 33 height 8
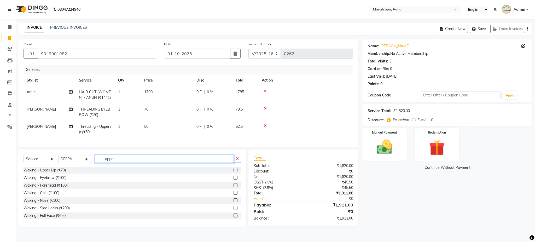
click at [114, 163] on input "upper" at bounding box center [164, 159] width 139 height 8
drag, startPoint x: 56, startPoint y: 175, endPoint x: 49, endPoint y: 177, distance: 8.1
click at [49, 173] on div "Waxing - Upper Lip (₹70)" at bounding box center [45, 170] width 42 height 5
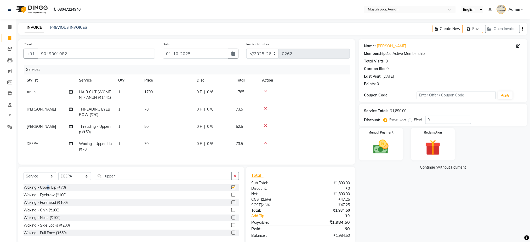
checkbox input "false"
click at [128, 180] on input "upper" at bounding box center [163, 176] width 137 height 8
type input "u"
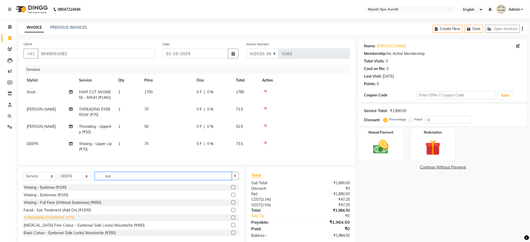
type input "eye"
click at [45, 221] on div "THREADING EYEBROW (₹70)" at bounding box center [49, 217] width 51 height 5
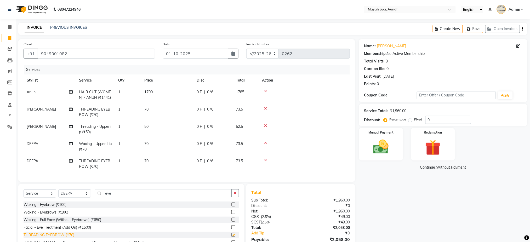
checkbox input "false"
click at [121, 197] on input "eye" at bounding box center [163, 193] width 137 height 8
type input "e"
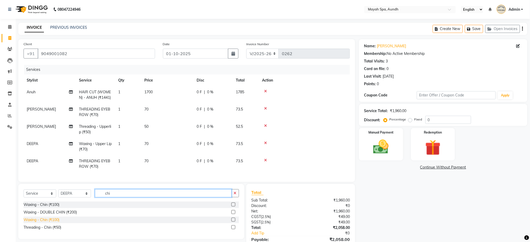
type input "chi"
click at [54, 223] on div "Waxing - Chin (₹100)" at bounding box center [42, 219] width 36 height 5
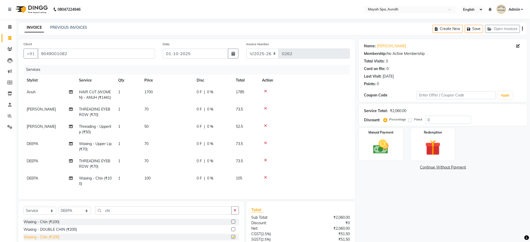
checkbox input "false"
click at [523, 29] on icon "button" at bounding box center [522, 29] width 1 height 0
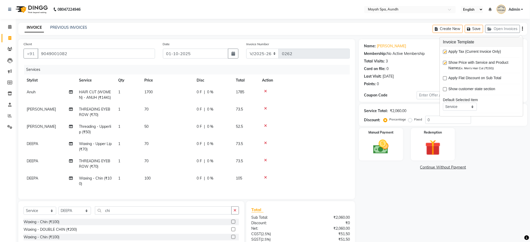
click at [445, 53] on label at bounding box center [445, 52] width 4 height 4
click at [445, 53] on input "checkbox" at bounding box center [444, 51] width 3 height 3
checkbox input "false"
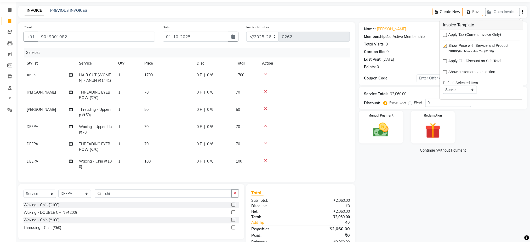
scroll to position [33, 0]
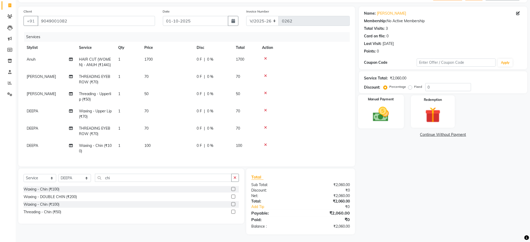
click at [379, 121] on img at bounding box center [381, 114] width 26 height 19
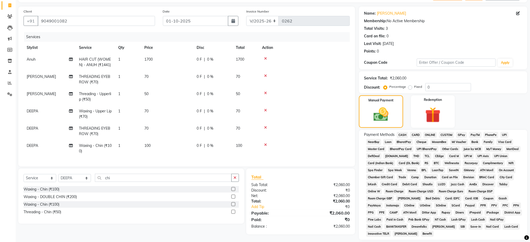
click at [504, 137] on span "UPI" at bounding box center [504, 135] width 8 height 6
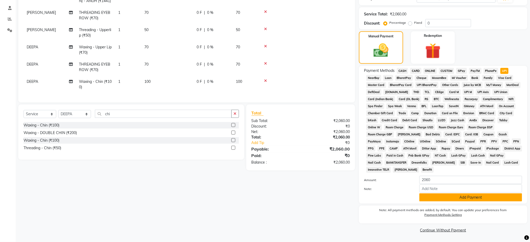
click at [508, 200] on button "Add Payment" at bounding box center [470, 197] width 103 height 8
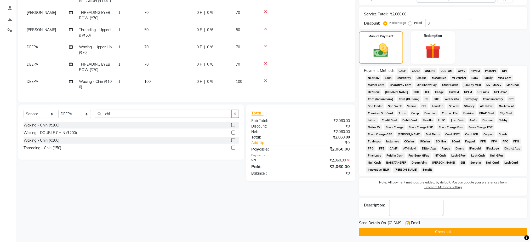
click at [455, 228] on button "Checkout" at bounding box center [443, 232] width 168 height 8
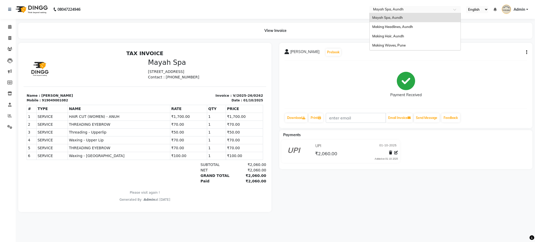
click at [393, 7] on input "text" at bounding box center [410, 9] width 76 height 5
click at [400, 36] on span "Making Hair, Aundh" at bounding box center [389, 36] width 32 height 4
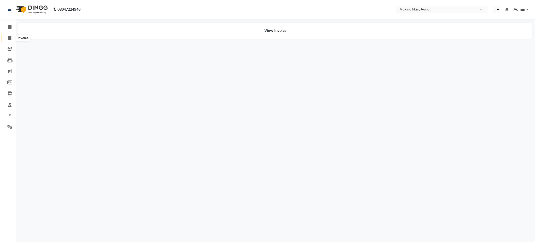
select select "en"
click at [10, 39] on icon at bounding box center [9, 38] width 3 height 4
select select "service"
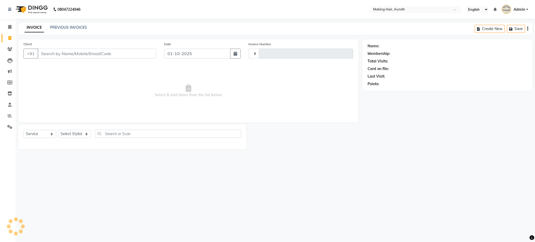
type input "0340"
select select "760"
click at [60, 56] on input "Client" at bounding box center [97, 54] width 119 height 10
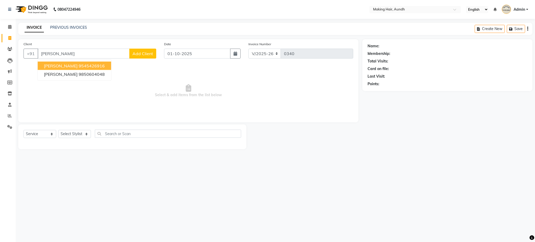
click at [67, 54] on input "[PERSON_NAME]" at bounding box center [84, 54] width 92 height 10
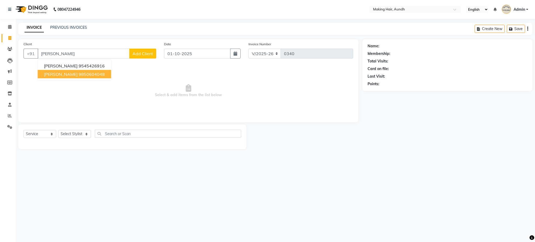
click at [56, 75] on span "[PERSON_NAME]" at bounding box center [61, 74] width 34 height 5
type input "9850604048"
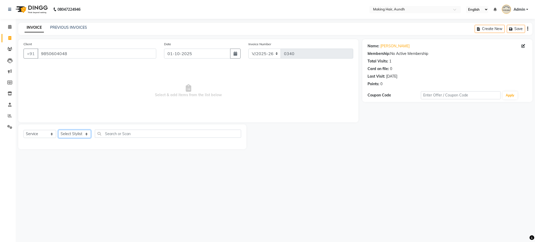
click at [72, 132] on select "Select Stylist [PERSON_NAME] [PERSON_NAME] [PERSON_NAME] Joesna [PERSON_NAME] […" at bounding box center [74, 134] width 33 height 8
select select "12376"
click at [58, 130] on select "Select Stylist [PERSON_NAME] [PERSON_NAME] [PERSON_NAME] Joesna [PERSON_NAME] […" at bounding box center [74, 134] width 33 height 8
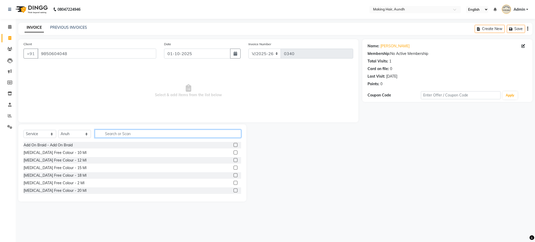
click at [114, 135] on input "text" at bounding box center [168, 134] width 146 height 8
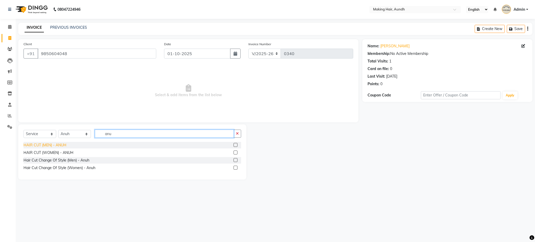
type input "anu"
click at [65, 147] on div "HAIR CUT (MEN) - ANUH" at bounding box center [45, 144] width 43 height 5
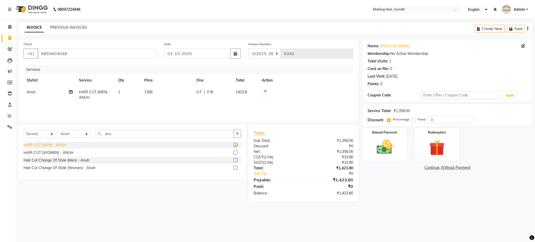
checkbox input "false"
click at [149, 91] on span "1356" at bounding box center [148, 92] width 8 height 5
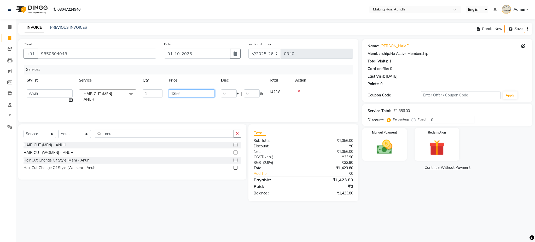
click at [190, 90] on input "1356" at bounding box center [192, 93] width 46 height 8
type input "1"
type input "1600"
click at [168, 204] on main "INVOICE PREVIOUS INVOICES Create New Save Client [PHONE_NUMBER] Date [DATE] Inv…" at bounding box center [276, 116] width 520 height 186
click at [430, 77] on div "Last Visit: [DATE]" at bounding box center [448, 76] width 160 height 5
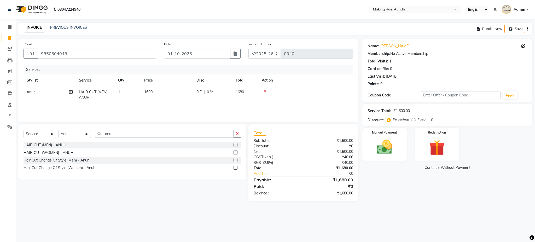
click at [527, 29] on div "Create New Save" at bounding box center [504, 29] width 58 height 12
click at [528, 31] on button "button" at bounding box center [528, 29] width 1 height 12
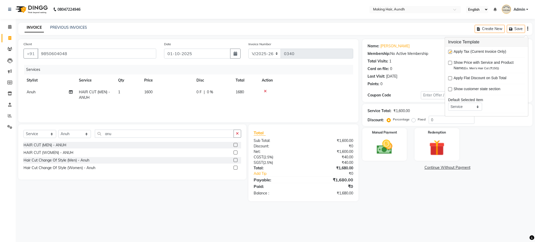
click at [450, 53] on label at bounding box center [450, 52] width 4 height 4
click at [450, 53] on input "checkbox" at bounding box center [449, 51] width 3 height 3
checkbox input "false"
click at [391, 150] on img at bounding box center [384, 147] width 27 height 19
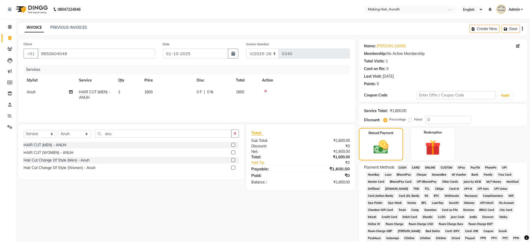
click at [504, 170] on span "UPI" at bounding box center [504, 168] width 8 height 6
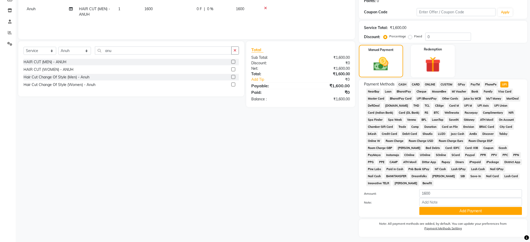
scroll to position [97, 0]
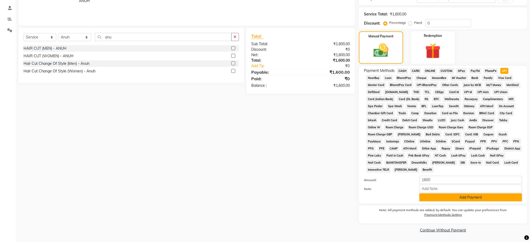
click at [490, 199] on button "Add Payment" at bounding box center [470, 197] width 103 height 8
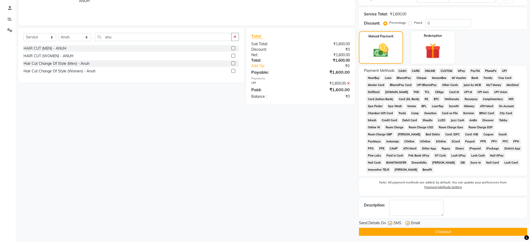
click at [456, 234] on button "Checkout" at bounding box center [443, 232] width 168 height 8
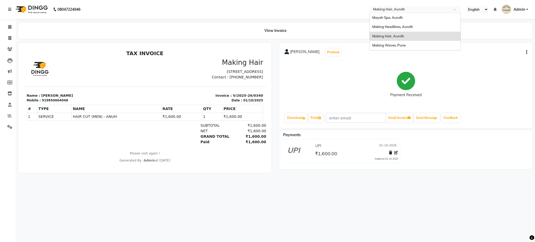
click at [387, 10] on input "text" at bounding box center [410, 9] width 76 height 5
click at [396, 27] on span "Making Headlines, Aundh" at bounding box center [393, 27] width 41 height 4
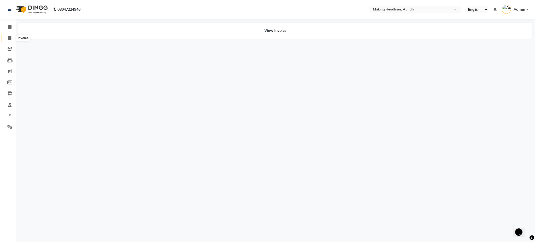
click at [13, 38] on span at bounding box center [9, 38] width 9 height 6
select select "service"
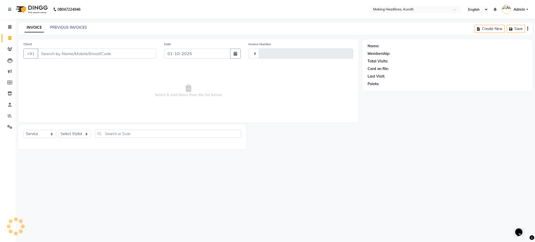
type input "0709"
select select "743"
click at [97, 50] on input "Client" at bounding box center [97, 54] width 119 height 10
type input "c"
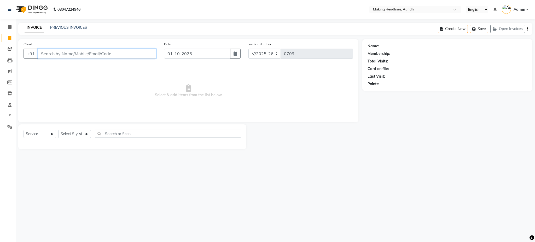
click at [90, 53] on input "Client" at bounding box center [97, 54] width 119 height 10
